Goal: Navigation & Orientation: Find specific page/section

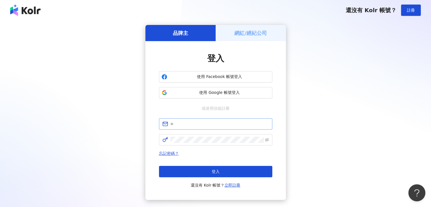
click at [179, 120] on span at bounding box center [215, 123] width 113 height 11
click at [180, 124] on input "text" at bounding box center [219, 124] width 99 height 6
type input "**********"
click at [190, 145] on div "**********" at bounding box center [215, 153] width 113 height 70
click button "登入" at bounding box center [215, 171] width 113 height 11
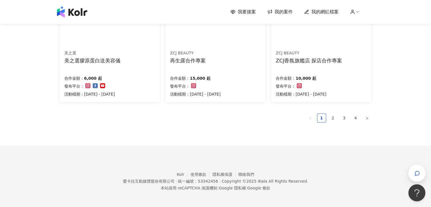
scroll to position [400, 0]
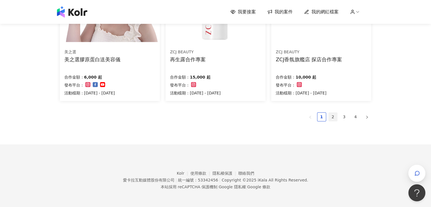
click at [331, 115] on link "2" at bounding box center [333, 117] width 9 height 9
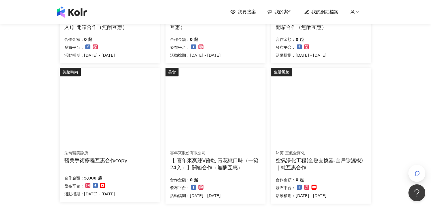
scroll to position [372, 0]
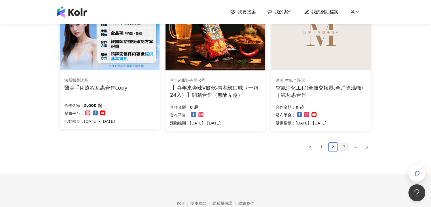
click at [341, 146] on link "3" at bounding box center [344, 147] width 9 height 9
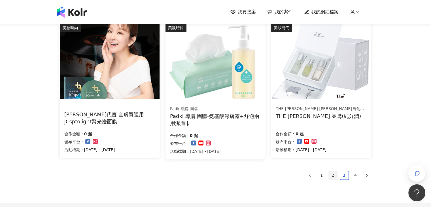
scroll to position [344, 0]
click at [356, 176] on link "4" at bounding box center [356, 175] width 9 height 9
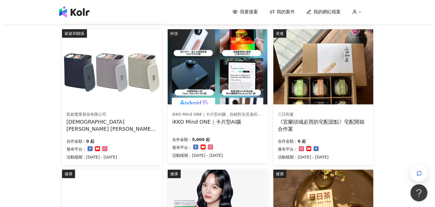
scroll to position [172, 0]
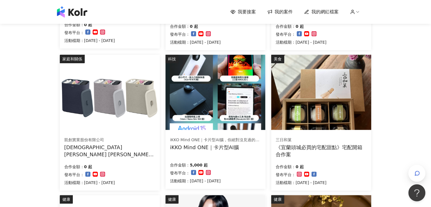
click at [128, 110] on img at bounding box center [110, 92] width 100 height 75
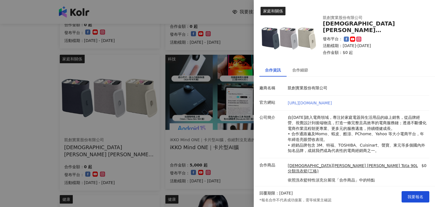
click at [323, 101] on link "[URL][DOMAIN_NAME]" at bounding box center [310, 103] width 44 height 5
